Goal: Task Accomplishment & Management: Manage account settings

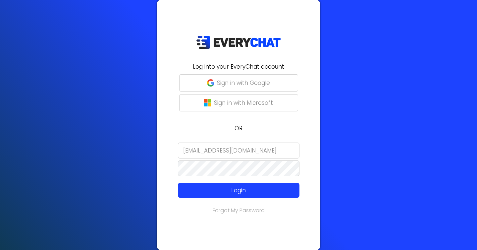
click at [238, 147] on input "[EMAIL_ADDRESS][DOMAIN_NAME]" at bounding box center [239, 150] width 122 height 16
click at [238, 147] on input "e" at bounding box center [239, 150] width 122 height 16
type input "e"
type input "m"
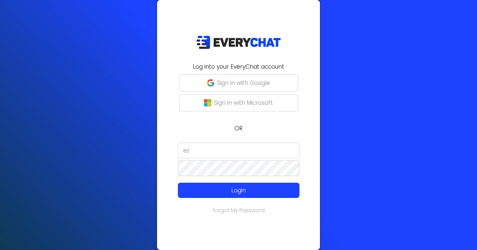
type input "ez"
click at [331, 121] on div "Log into your EveryChat account Sign in with Google Sign in with Microsoft OR e…" at bounding box center [238, 125] width 477 height 250
type input "[EMAIL_ADDRESS][DOMAIN_NAME]"
click at [232, 77] on button "Sign in with Google" at bounding box center [238, 82] width 119 height 17
